Goal: Task Accomplishment & Management: Use online tool/utility

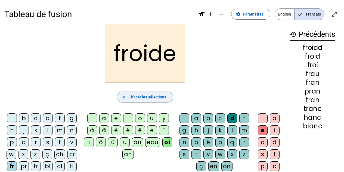
scroll to position [41, 0]
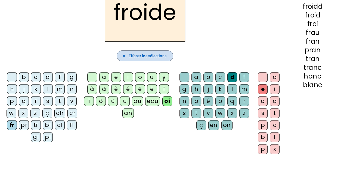
click at [152, 57] on span "Effacer les sélections" at bounding box center [148, 56] width 38 height 7
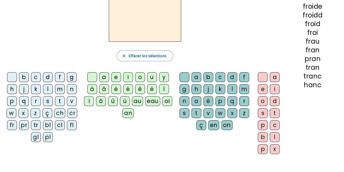
scroll to position [0, 0]
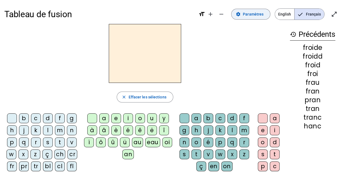
click at [244, 14] on span at bounding box center [251, 14] width 39 height 13
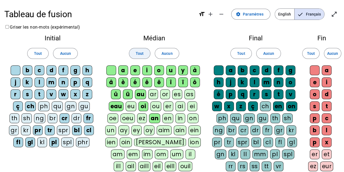
click at [144, 53] on span at bounding box center [139, 53] width 21 height 13
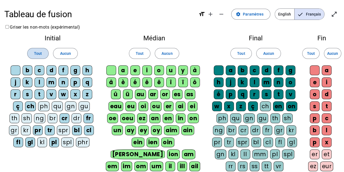
click at [33, 54] on span at bounding box center [37, 53] width 21 height 13
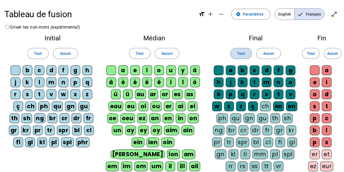
click at [236, 56] on span at bounding box center [241, 53] width 21 height 13
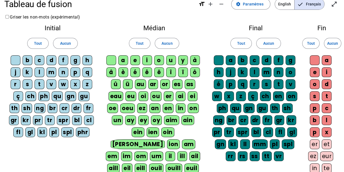
scroll to position [10, 0]
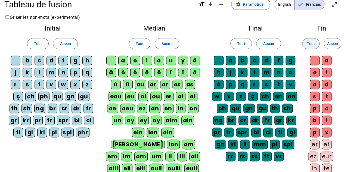
click at [314, 45] on span "Tout" at bounding box center [311, 43] width 8 height 7
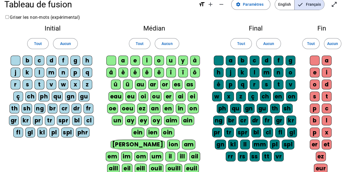
scroll to position [119, 0]
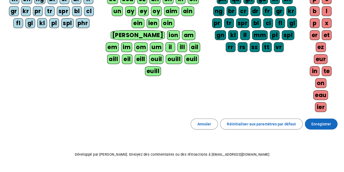
click at [322, 121] on span "Enregistrer" at bounding box center [322, 124] width 20 height 7
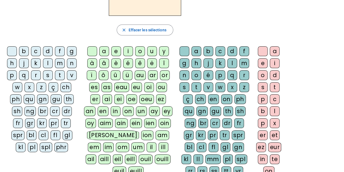
scroll to position [66, 0]
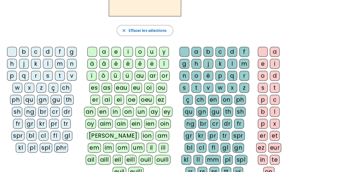
click at [38, 112] on div "br" at bounding box center [43, 112] width 10 height 10
click at [96, 107] on div "an" at bounding box center [89, 112] width 11 height 10
click at [201, 98] on div "ch" at bounding box center [200, 100] width 11 height 10
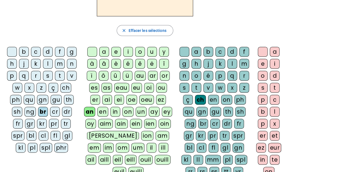
click at [262, 64] on div "e" at bounding box center [263, 64] width 10 height 10
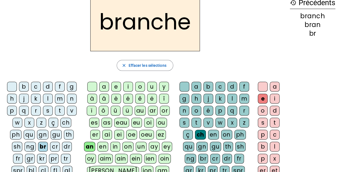
scroll to position [54, 0]
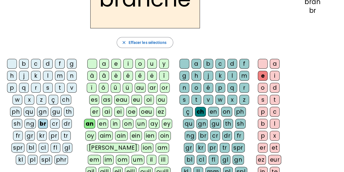
click at [61, 136] on div "tr" at bounding box center [66, 136] width 10 height 10
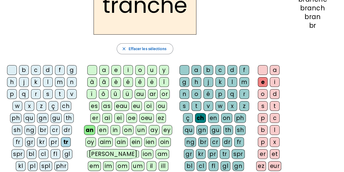
scroll to position [49, 0]
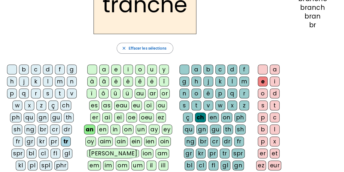
click at [27, 154] on div "bl" at bounding box center [32, 153] width 10 height 10
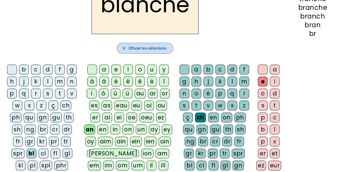
click at [151, 46] on span "Effacer les sélections" at bounding box center [148, 48] width 38 height 7
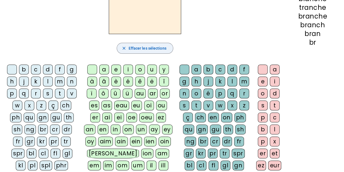
click at [151, 46] on span "Effacer les sélections" at bounding box center [148, 48] width 38 height 7
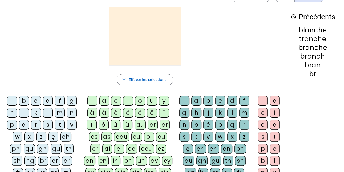
scroll to position [0, 0]
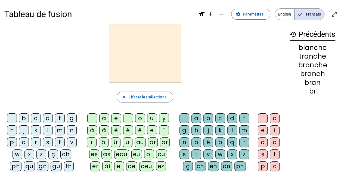
click at [292, 33] on mat-icon "history" at bounding box center [293, 34] width 7 height 7
click at [334, 15] on mat-icon "open_in_full" at bounding box center [334, 14] width 7 height 7
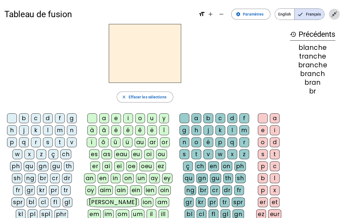
click at [336, 13] on mat-icon "close_fullscreen" at bounding box center [334, 14] width 7 height 7
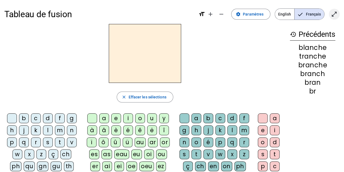
click at [335, 12] on mat-icon "open_in_full" at bounding box center [334, 14] width 7 height 7
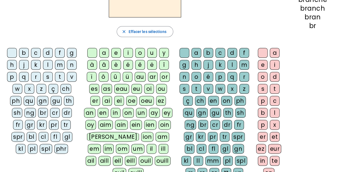
scroll to position [77, 0]
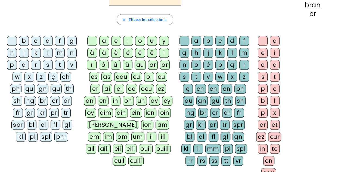
click at [96, 96] on div "an" at bounding box center [89, 101] width 11 height 10
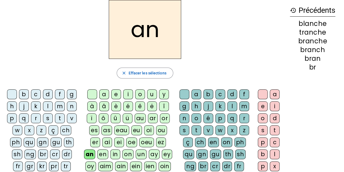
scroll to position [0, 0]
